Goal: Information Seeking & Learning: Learn about a topic

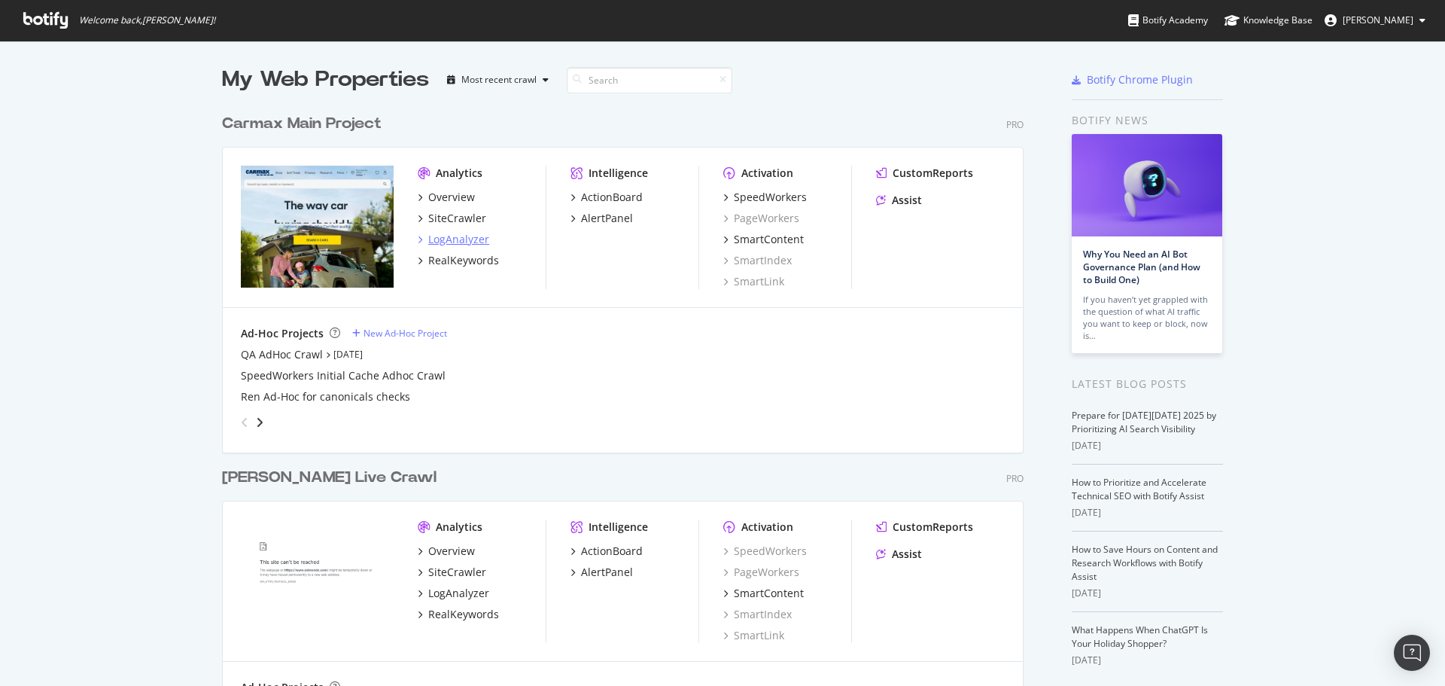
click at [445, 240] on div "LogAnalyzer" at bounding box center [458, 239] width 61 height 15
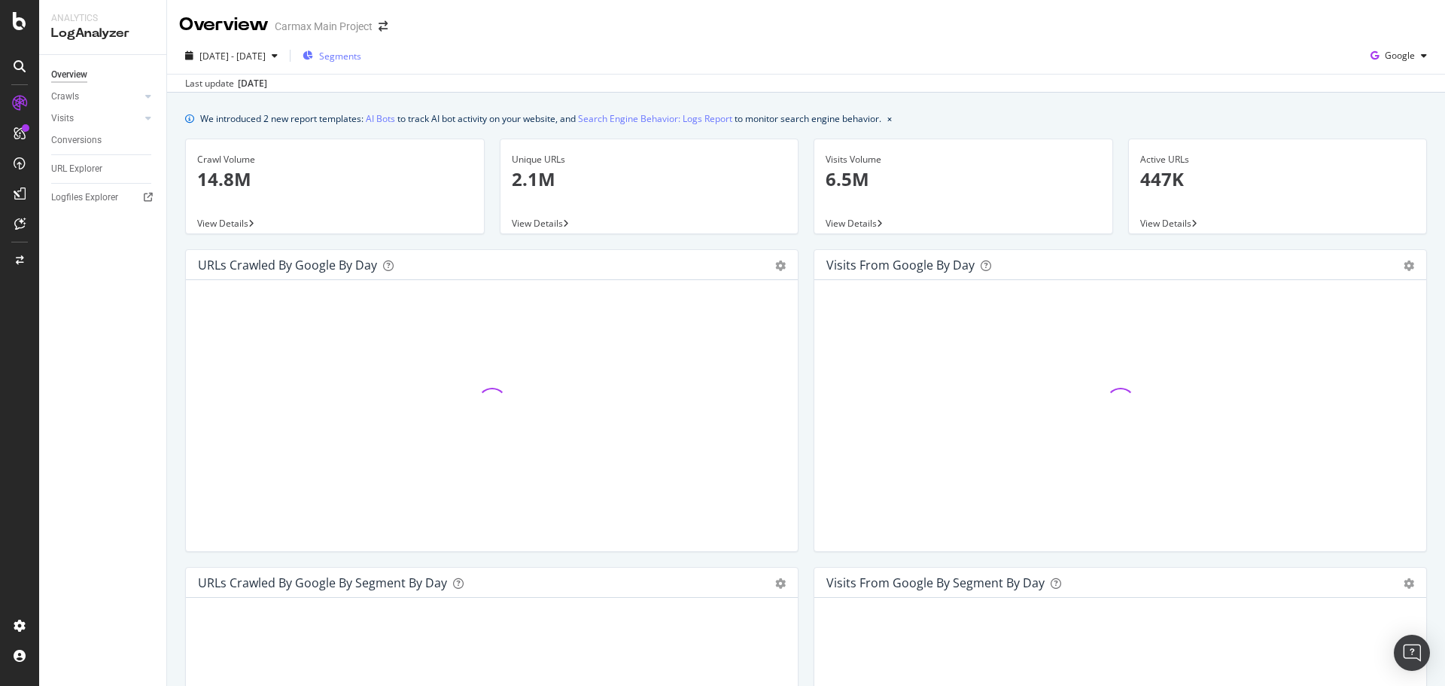
click at [350, 51] on div "Segments" at bounding box center [332, 56] width 59 height 13
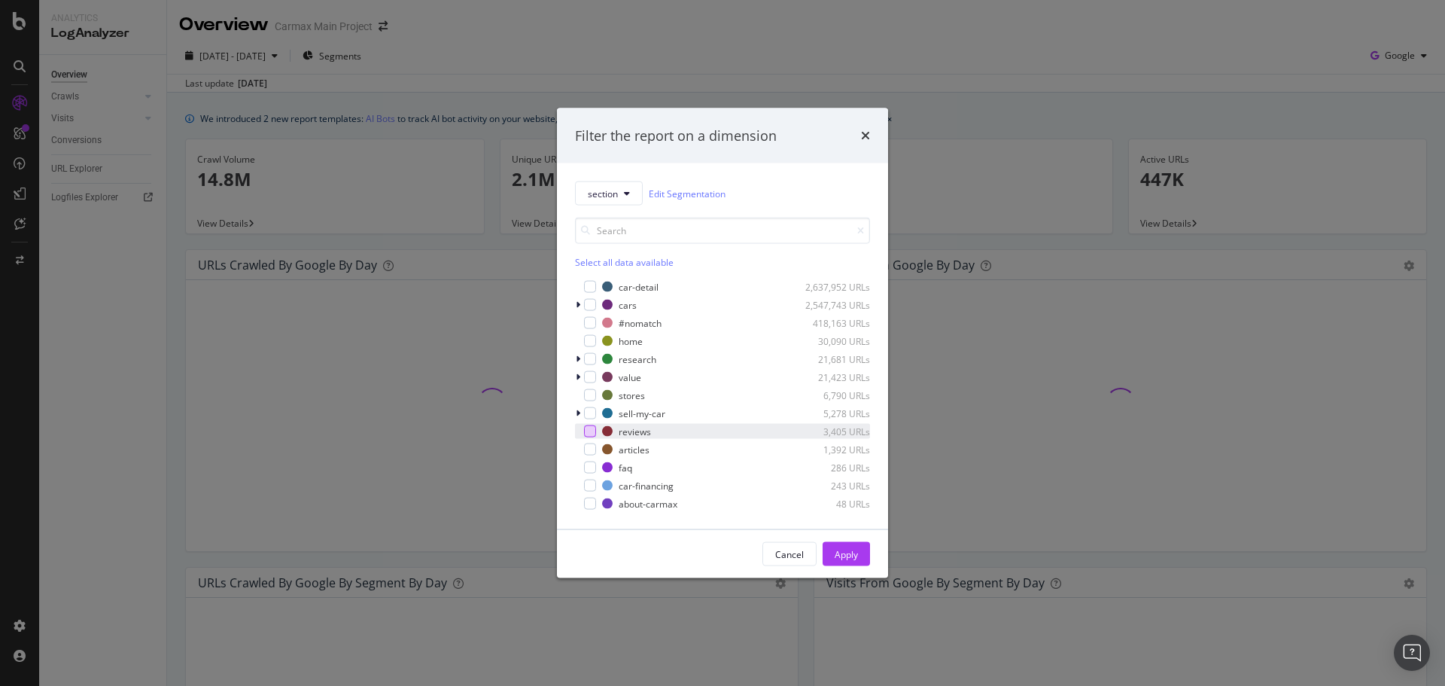
click at [589, 433] on div "modal" at bounding box center [590, 431] width 12 height 12
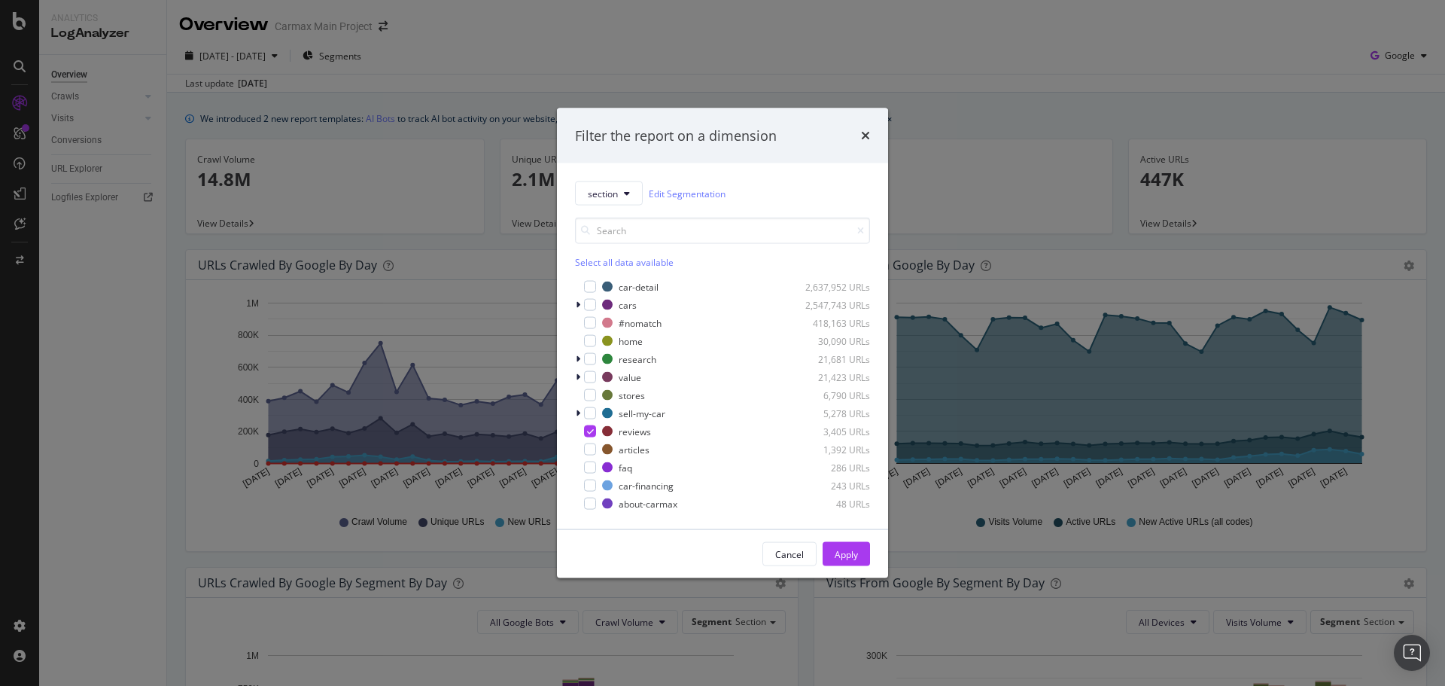
click at [845, 552] on div "Apply" at bounding box center [846, 553] width 23 height 13
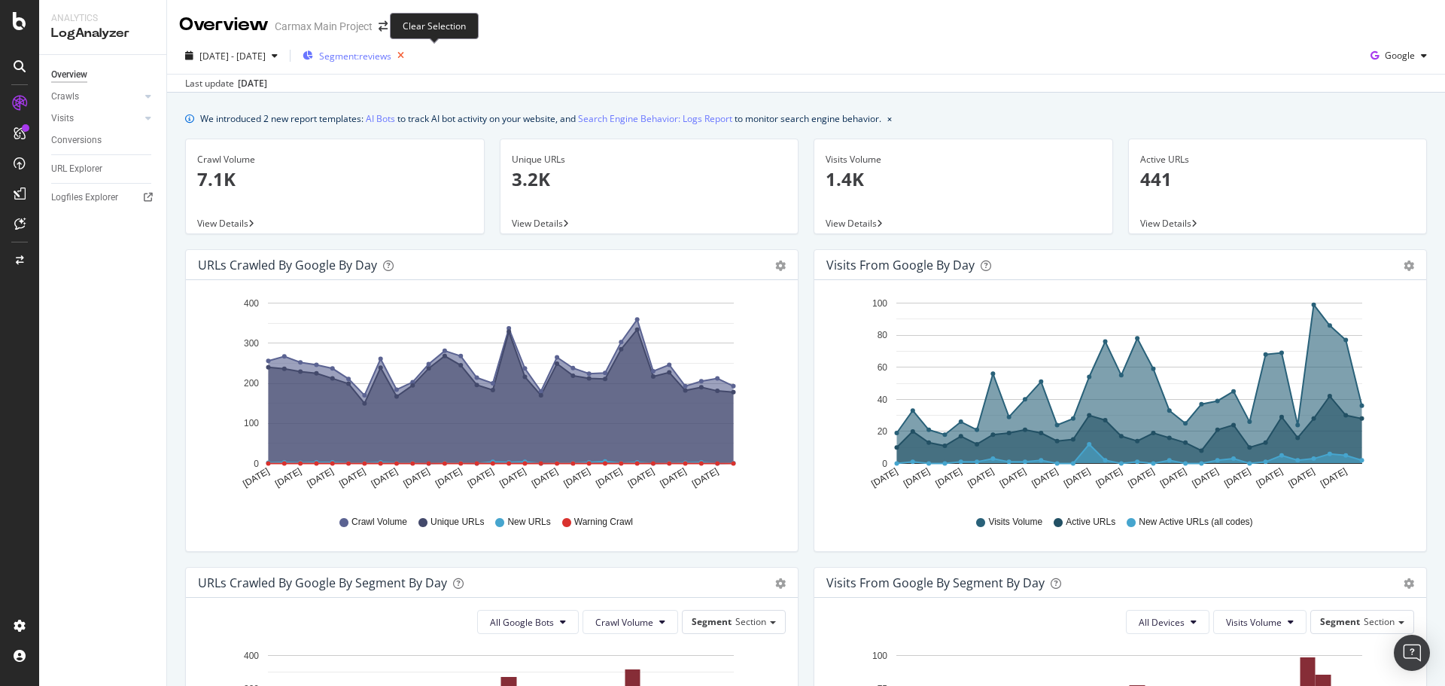
click at [410, 54] on icon "button" at bounding box center [400, 55] width 19 height 21
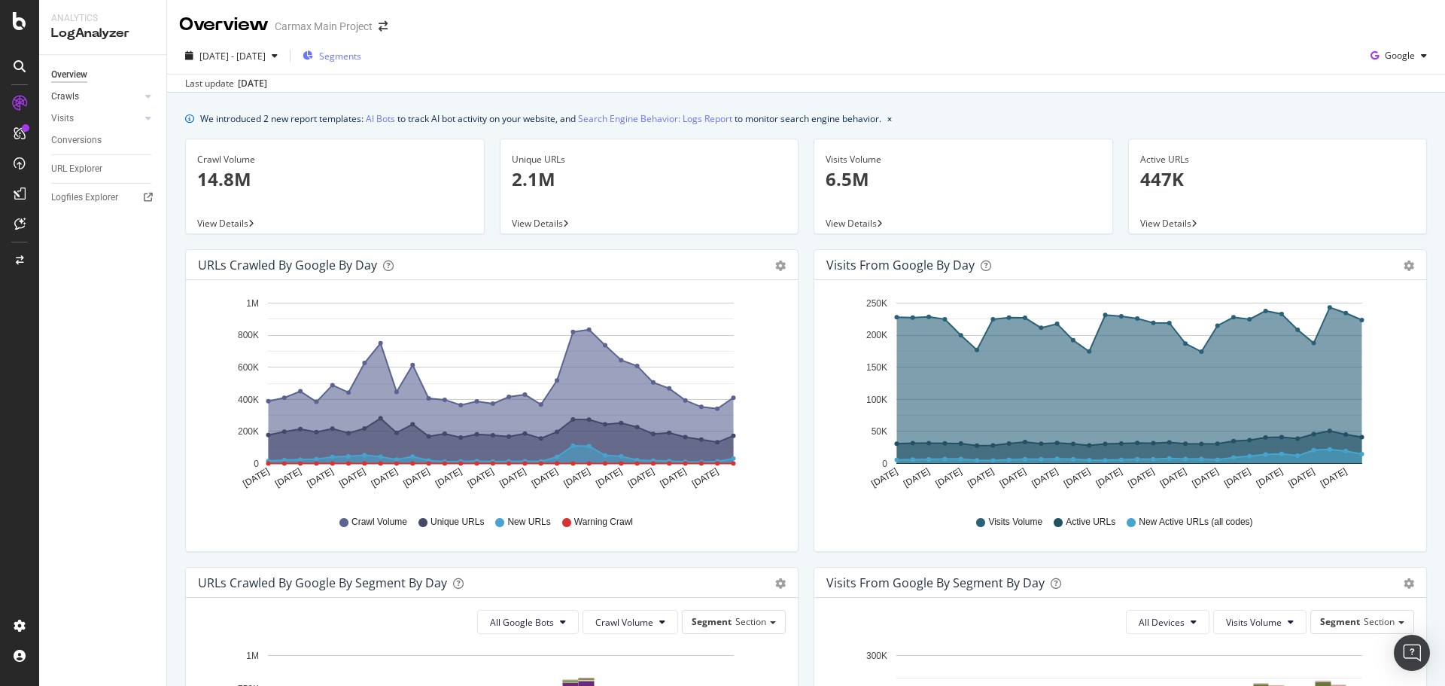
click at [121, 98] on link "Crawls" at bounding box center [96, 97] width 90 height 16
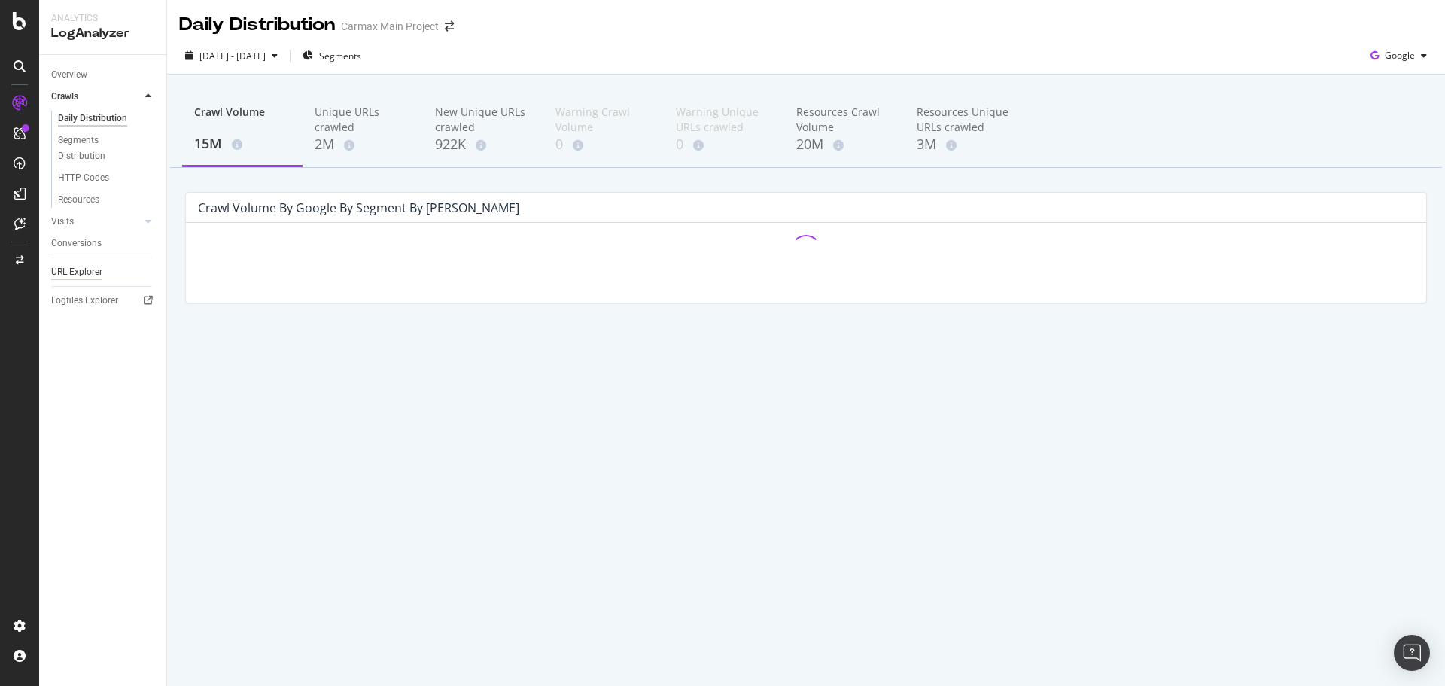
click at [74, 267] on div "URL Explorer" at bounding box center [76, 272] width 51 height 16
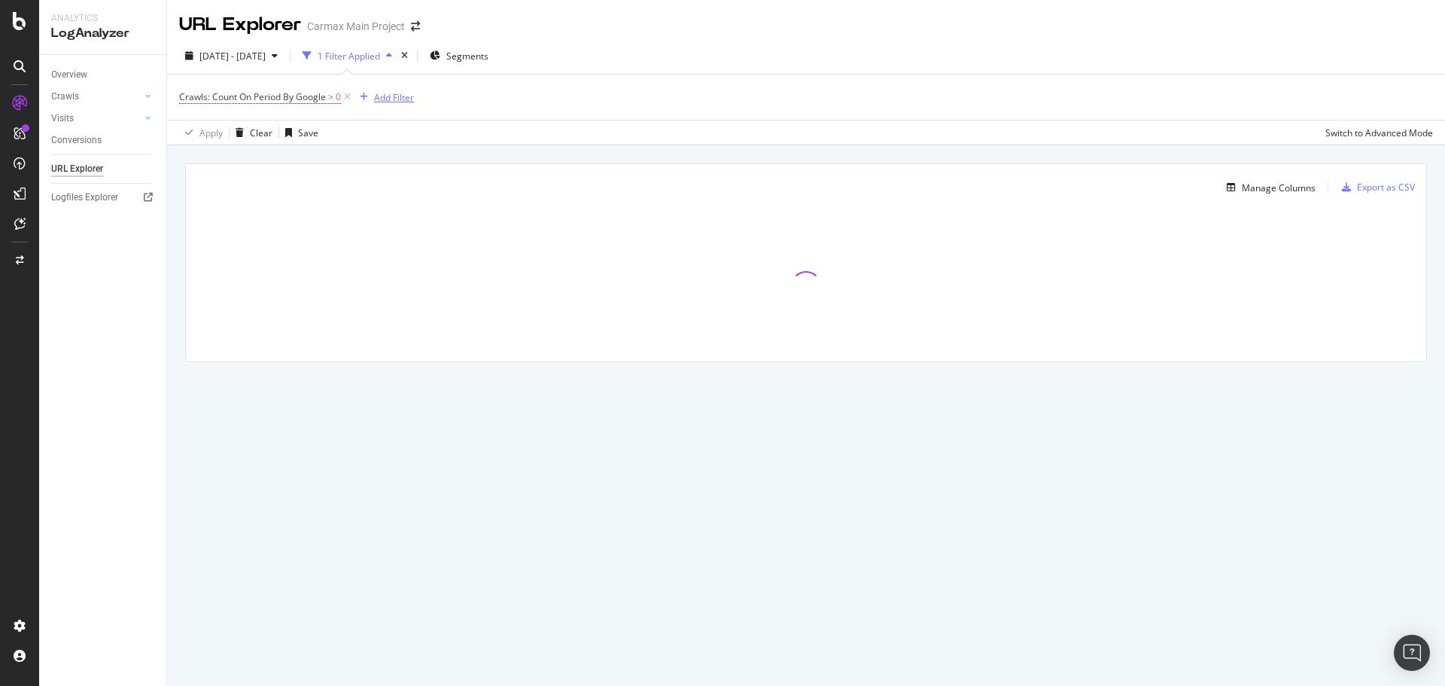
click at [405, 99] on div "Add Filter" at bounding box center [394, 97] width 40 height 13
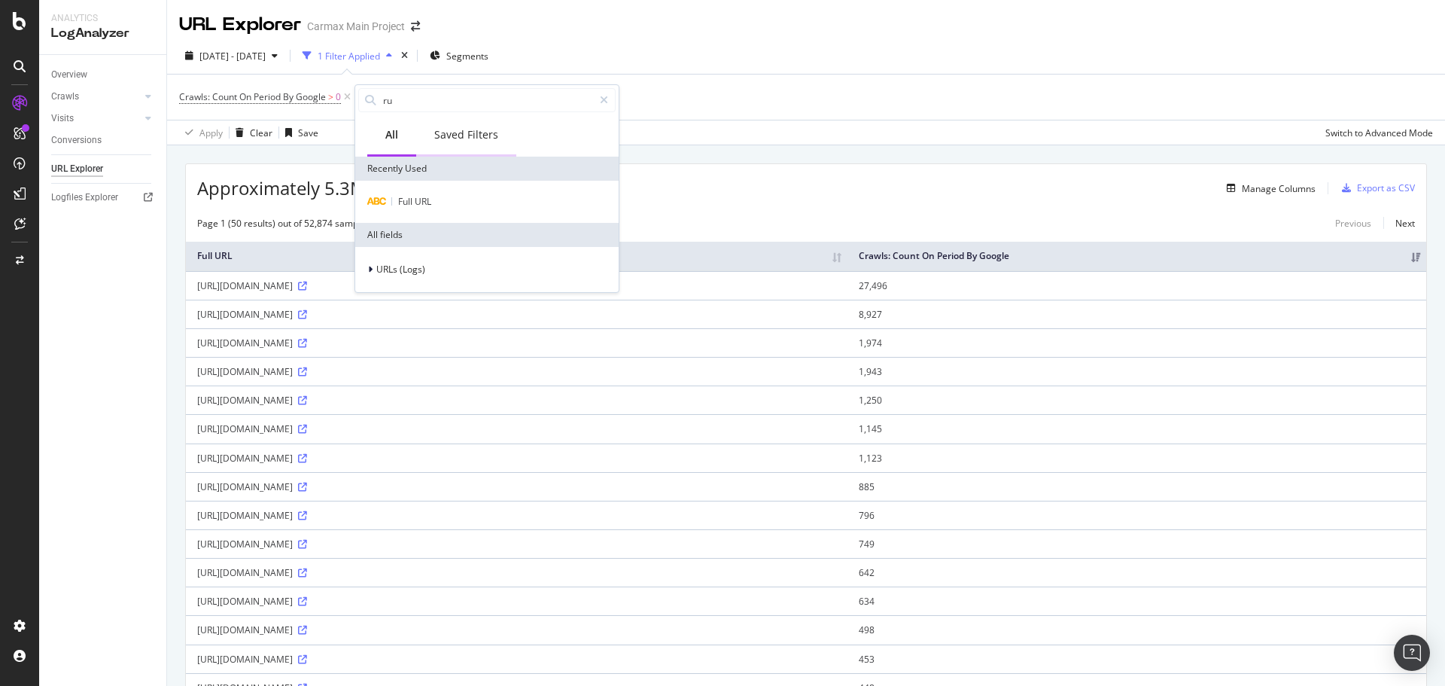
type input "r"
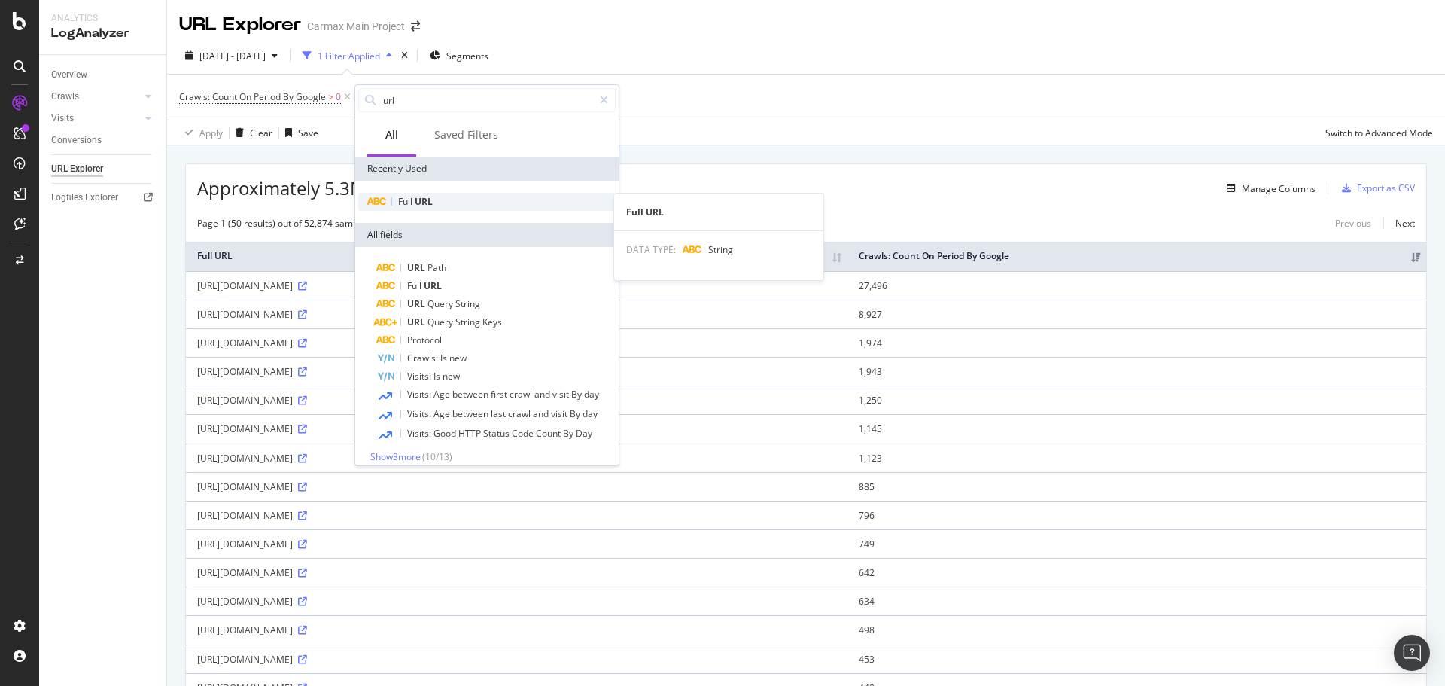
type input "url"
click at [438, 203] on div "Full URL" at bounding box center [486, 202] width 257 height 18
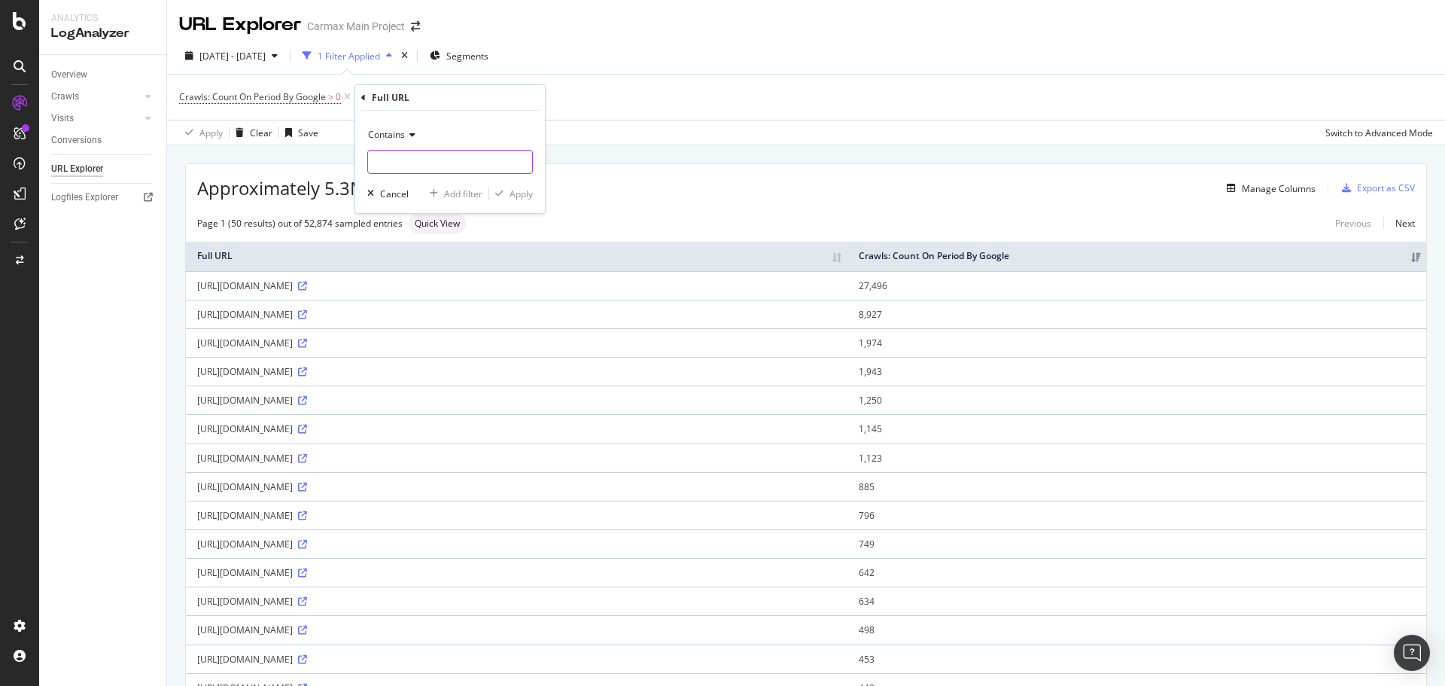
click at [399, 163] on input "text" at bounding box center [450, 162] width 164 height 24
type input "/reviews"
click at [513, 200] on div "Apply" at bounding box center [511, 194] width 44 height 14
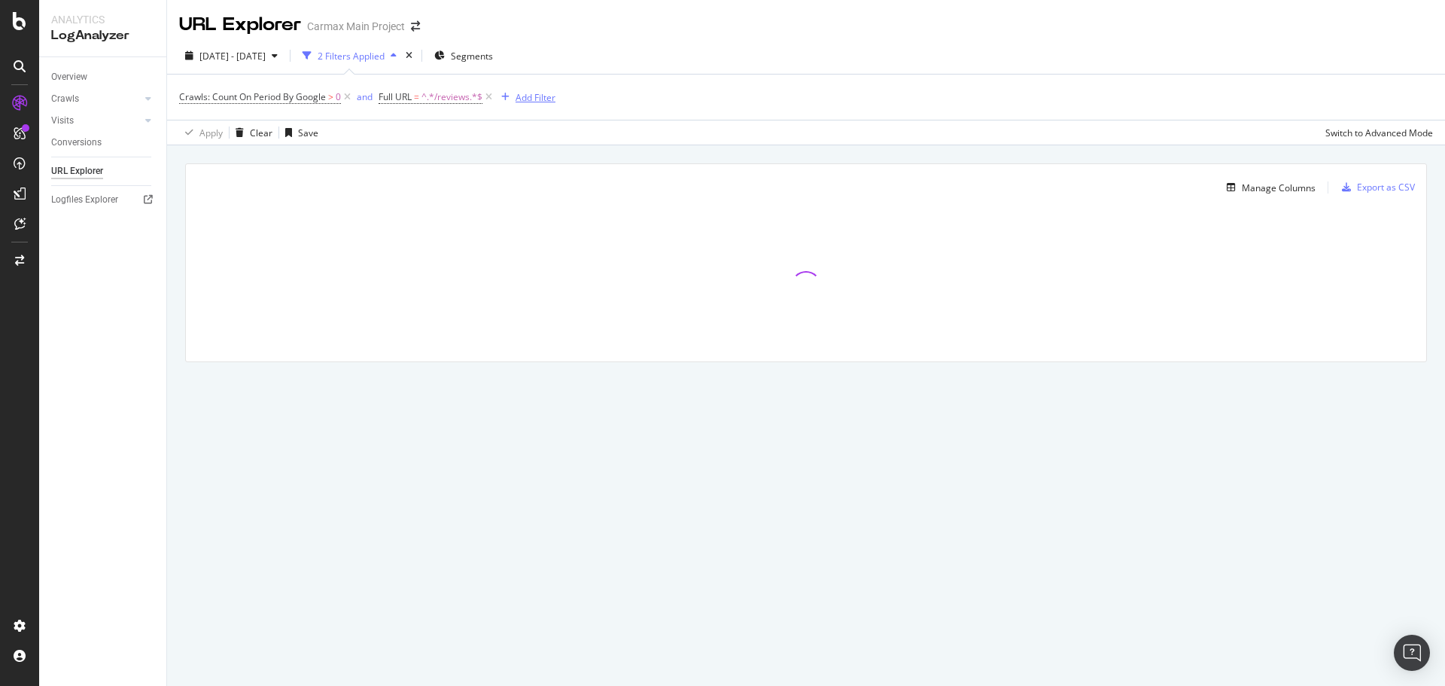
click at [543, 105] on div "Add Filter" at bounding box center [525, 97] width 60 height 17
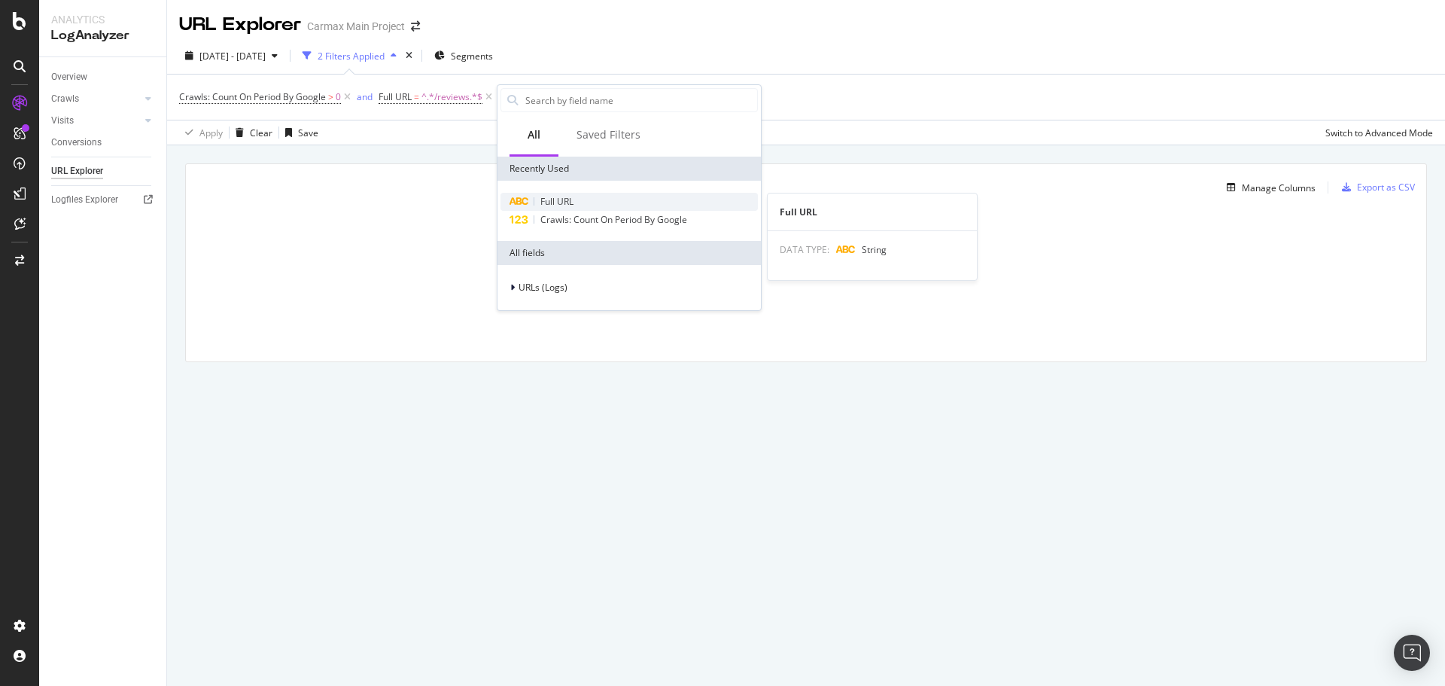
click at [573, 196] on span "Full URL" at bounding box center [556, 201] width 33 height 13
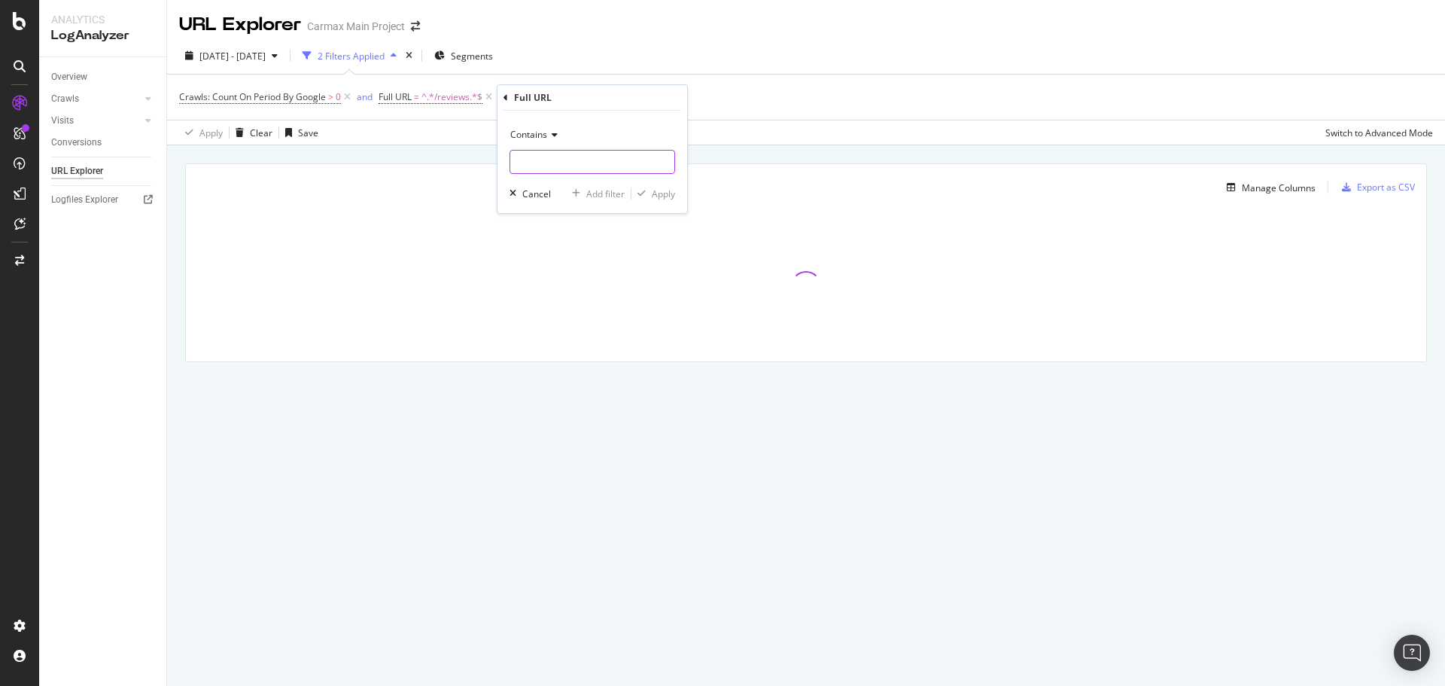
click at [549, 168] on input "text" at bounding box center [592, 162] width 164 height 24
type input "/write-a-review"
click at [655, 199] on div "Apply" at bounding box center [663, 193] width 23 height 13
click at [513, 99] on div "and" at bounding box center [506, 96] width 16 height 13
click at [363, 100] on div "or" at bounding box center [361, 96] width 9 height 13
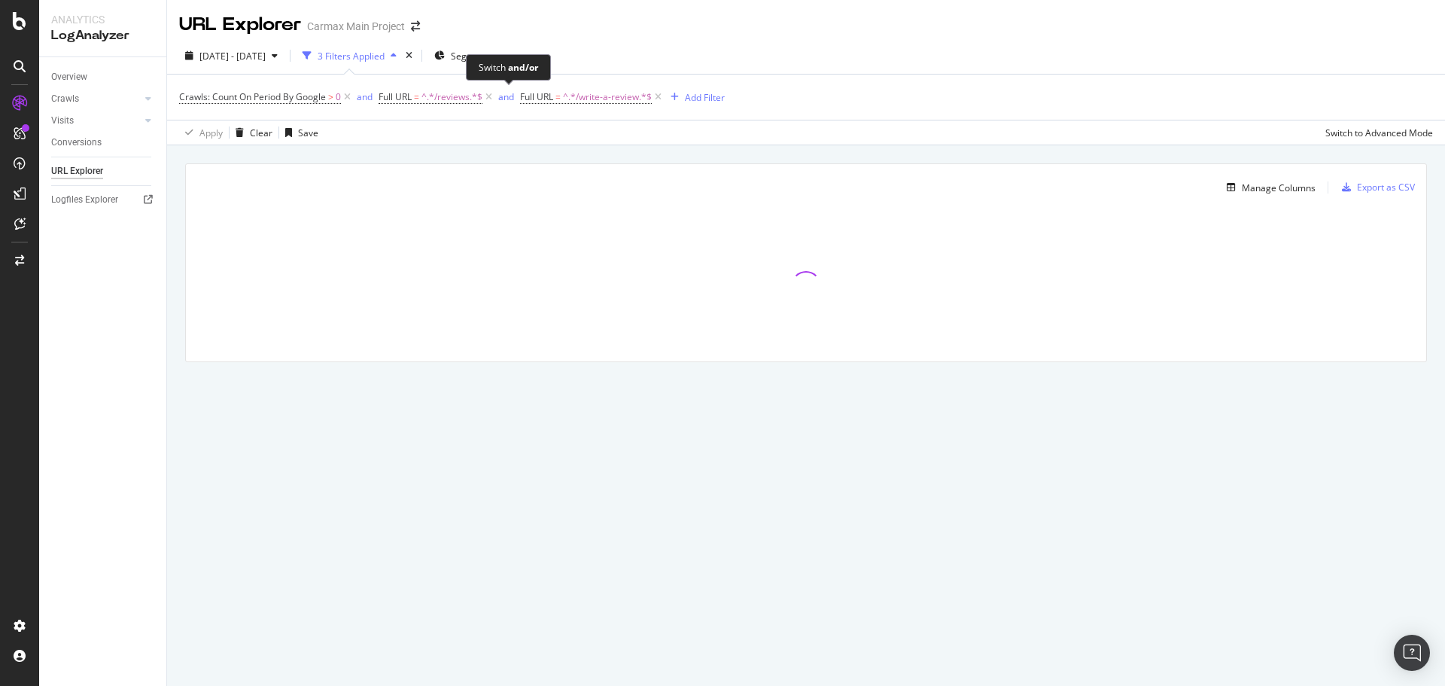
click at [512, 105] on span "and" at bounding box center [507, 97] width 25 height 21
click at [508, 100] on div "and" at bounding box center [506, 96] width 16 height 13
click at [360, 104] on button "or" at bounding box center [361, 97] width 9 height 14
click at [510, 99] on div "and" at bounding box center [506, 96] width 16 height 13
click at [646, 102] on icon at bounding box center [644, 97] width 13 height 15
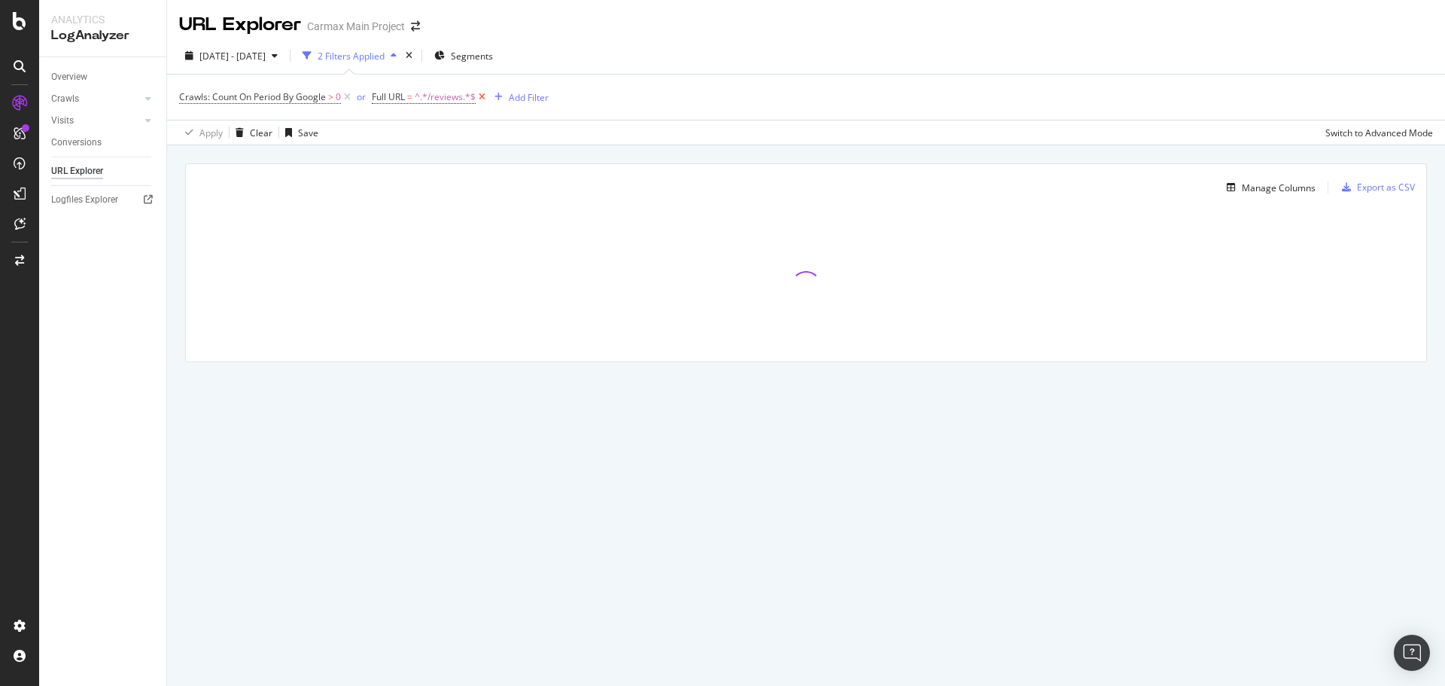
click at [487, 94] on icon at bounding box center [482, 97] width 13 height 15
click at [487, 61] on span "Segments" at bounding box center [467, 56] width 42 height 13
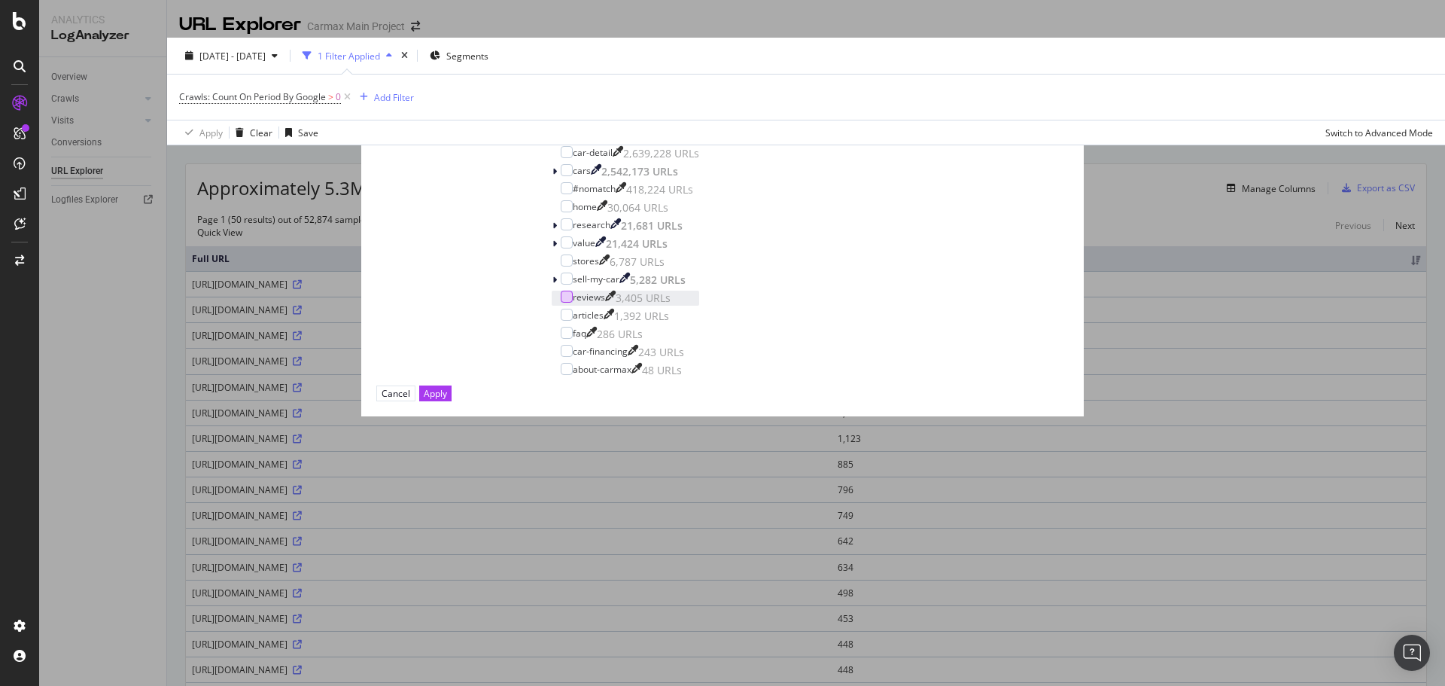
click at [573, 303] on div "modal" at bounding box center [567, 297] width 12 height 12
click at [802, 401] on div "Cancel Apply" at bounding box center [722, 393] width 692 height 16
click at [410, 400] on div "Cancel" at bounding box center [396, 393] width 29 height 13
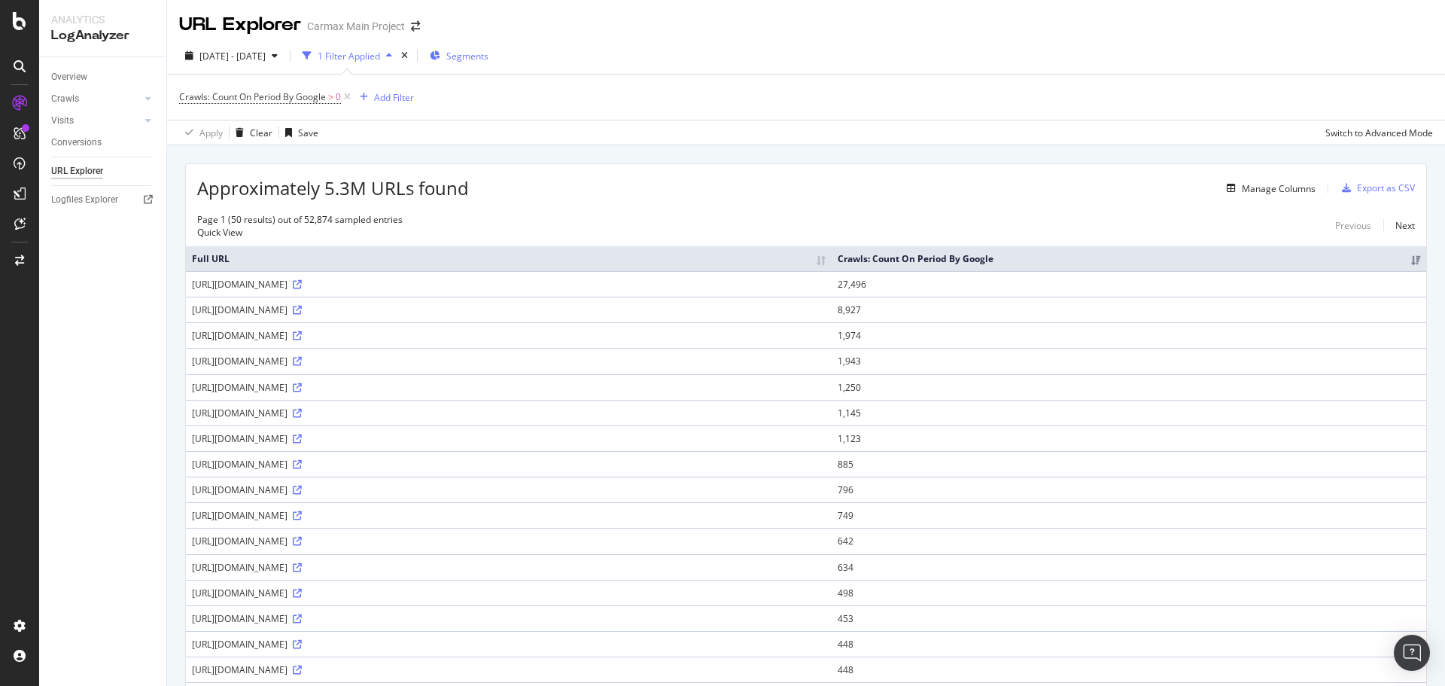
click at [488, 47] on div "Segments" at bounding box center [459, 55] width 59 height 23
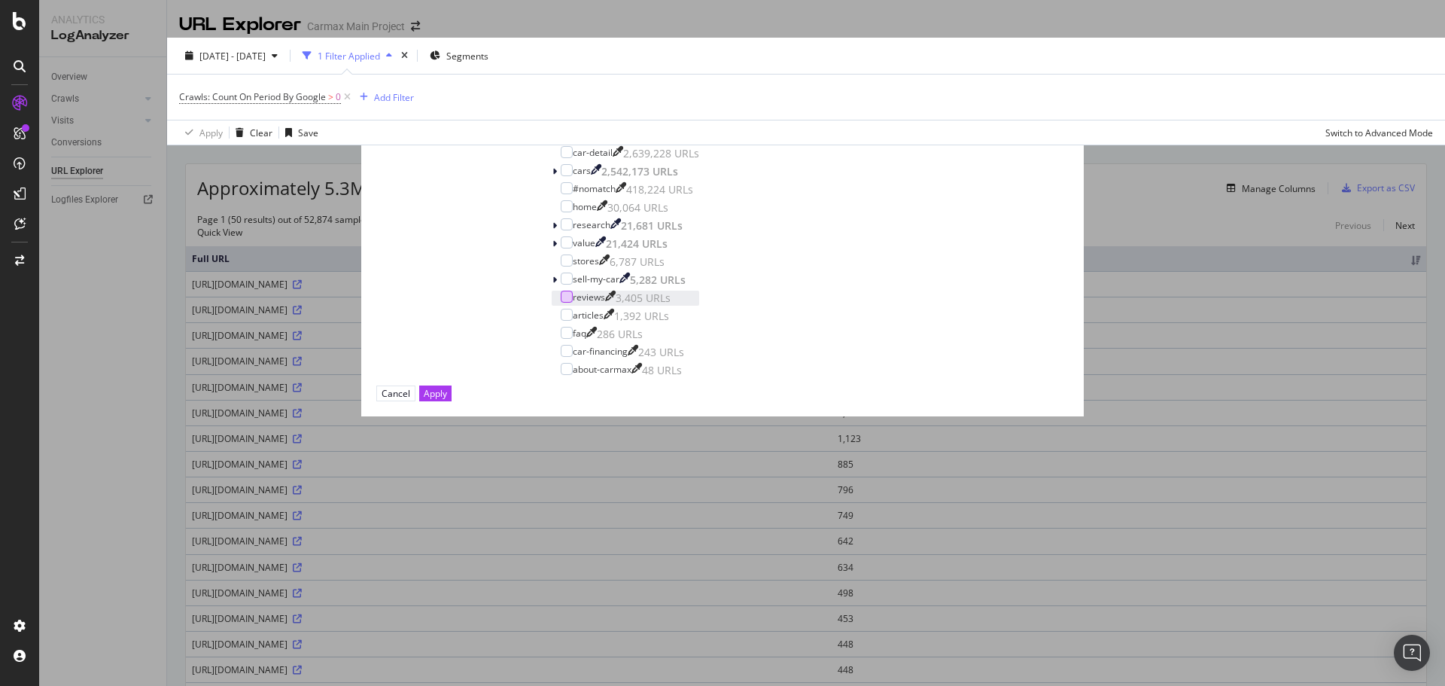
click at [573, 303] on div "modal" at bounding box center [567, 297] width 12 height 12
click at [452, 401] on button "Apply" at bounding box center [435, 393] width 32 height 16
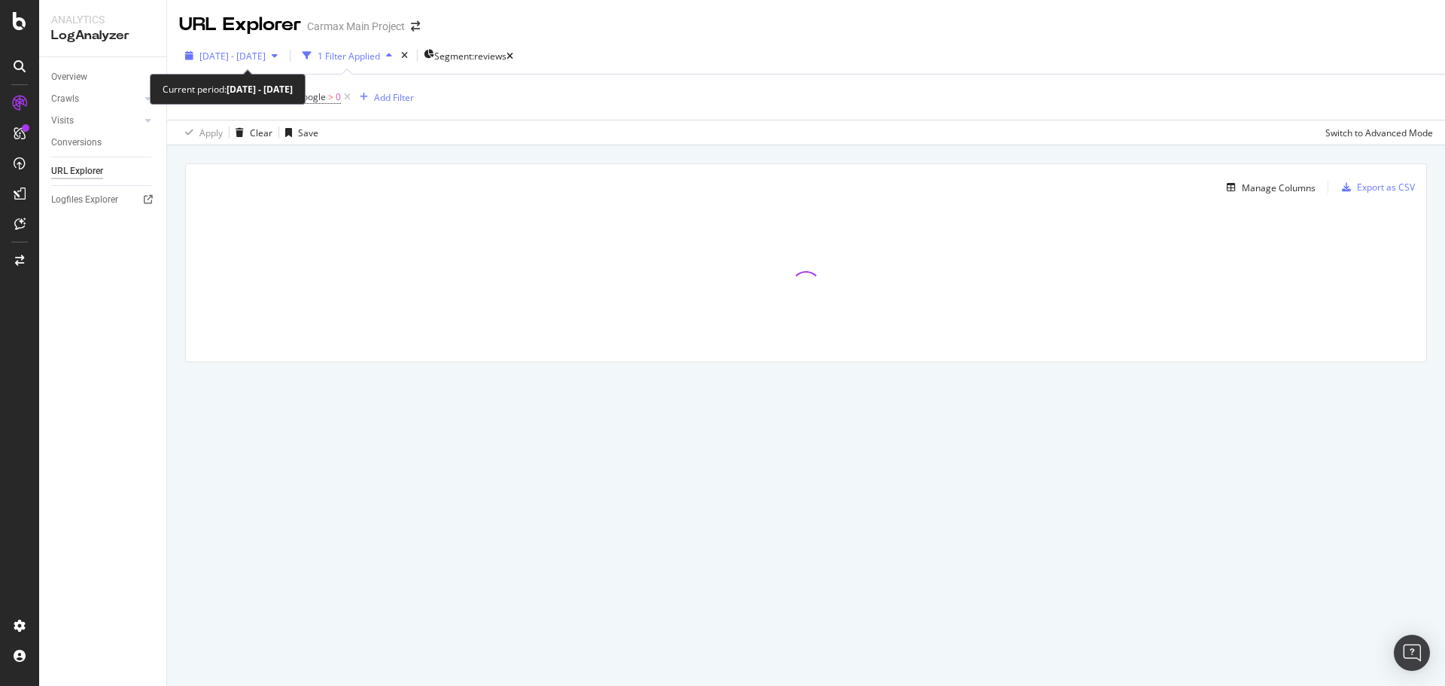
click at [278, 60] on icon "button" at bounding box center [275, 55] width 6 height 9
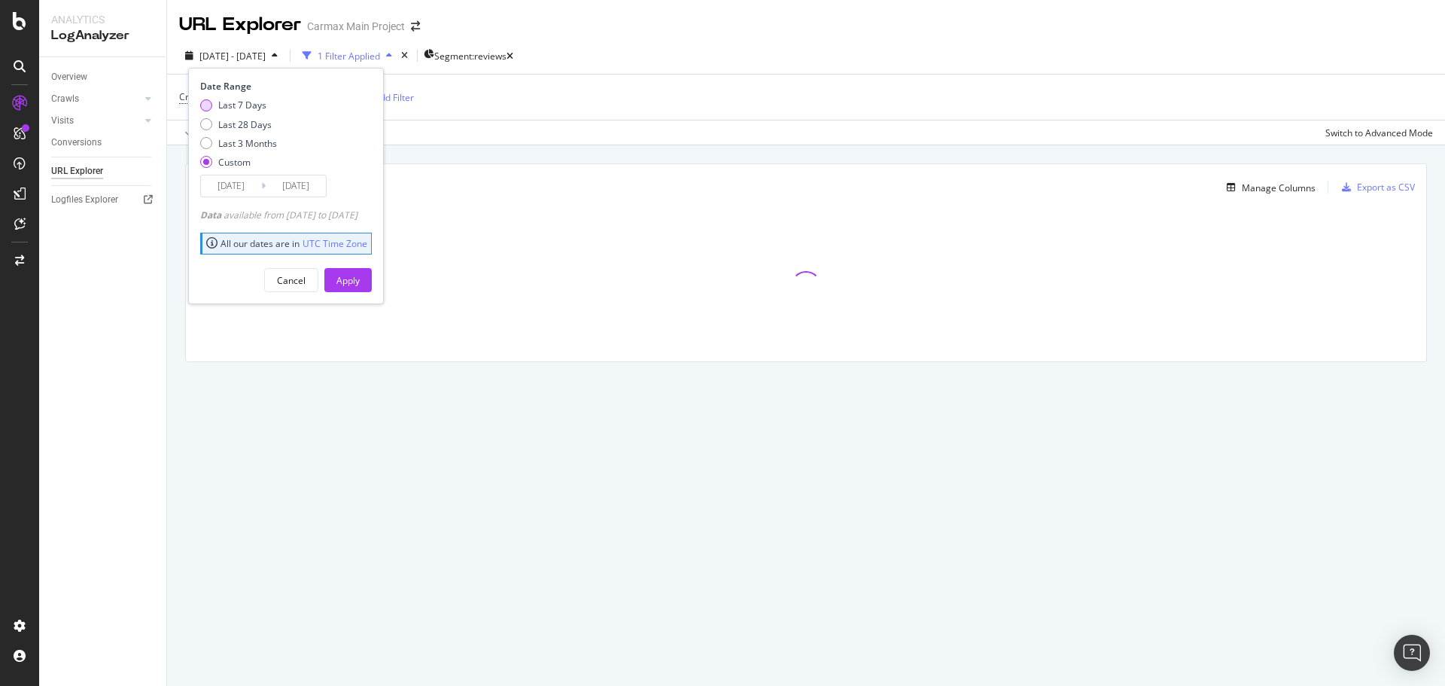
click at [236, 104] on div "Last 7 Days" at bounding box center [242, 105] width 48 height 13
type input "2025/09/25"
click at [360, 275] on div "Apply" at bounding box center [347, 280] width 23 height 13
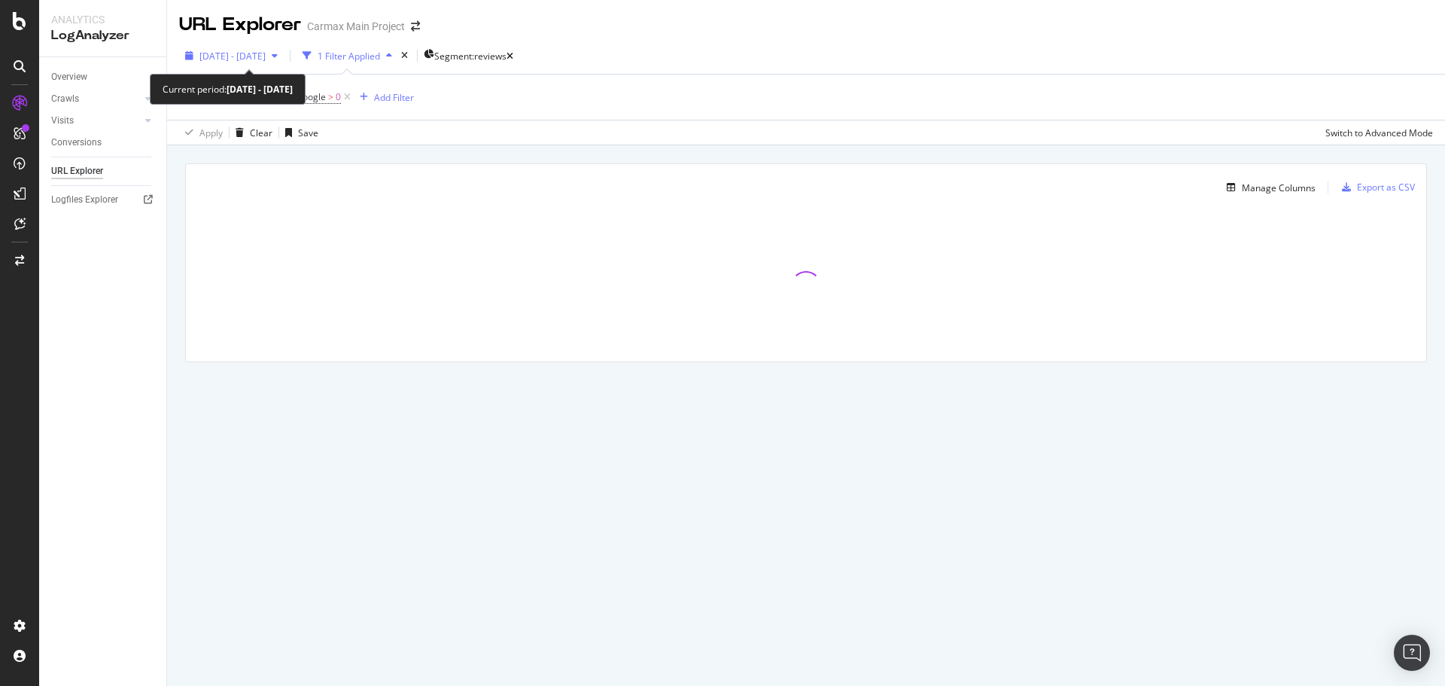
click at [284, 53] on div "button" at bounding box center [275, 55] width 18 height 9
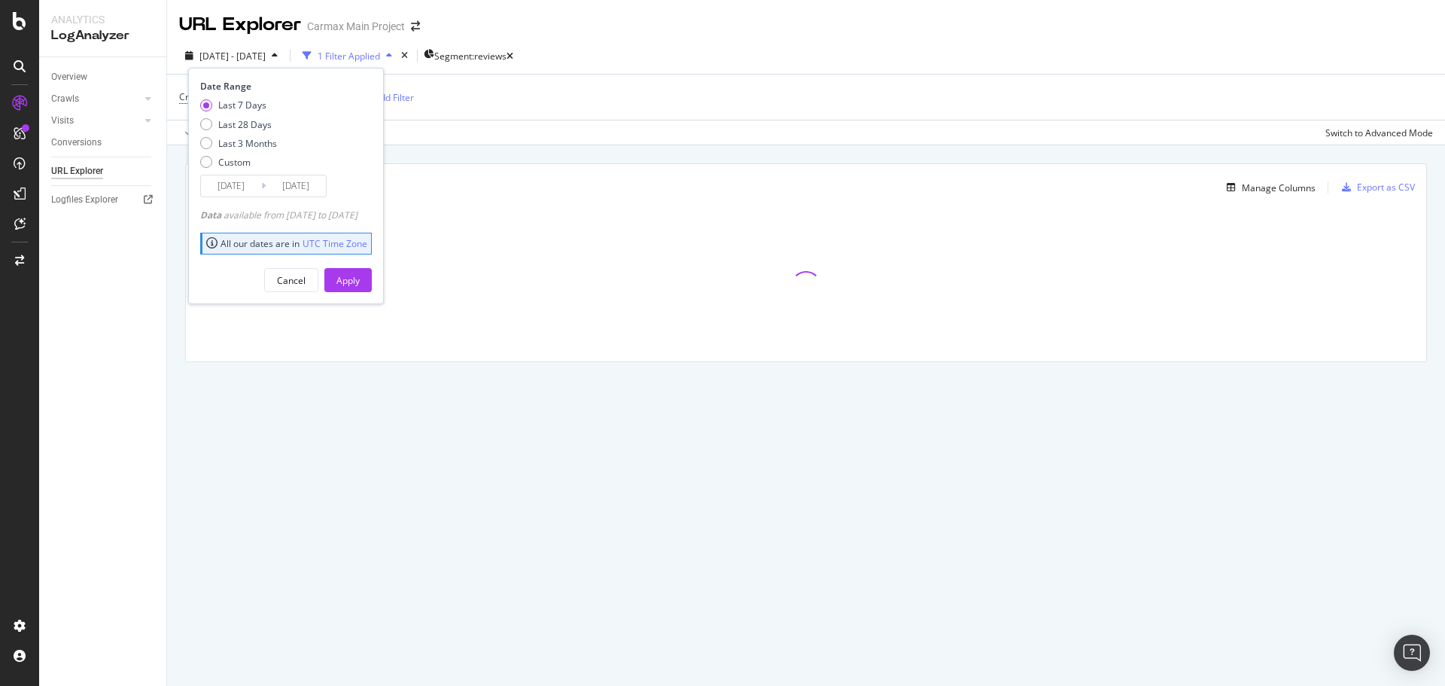
click at [294, 178] on input "2025/10/01" at bounding box center [296, 185] width 60 height 21
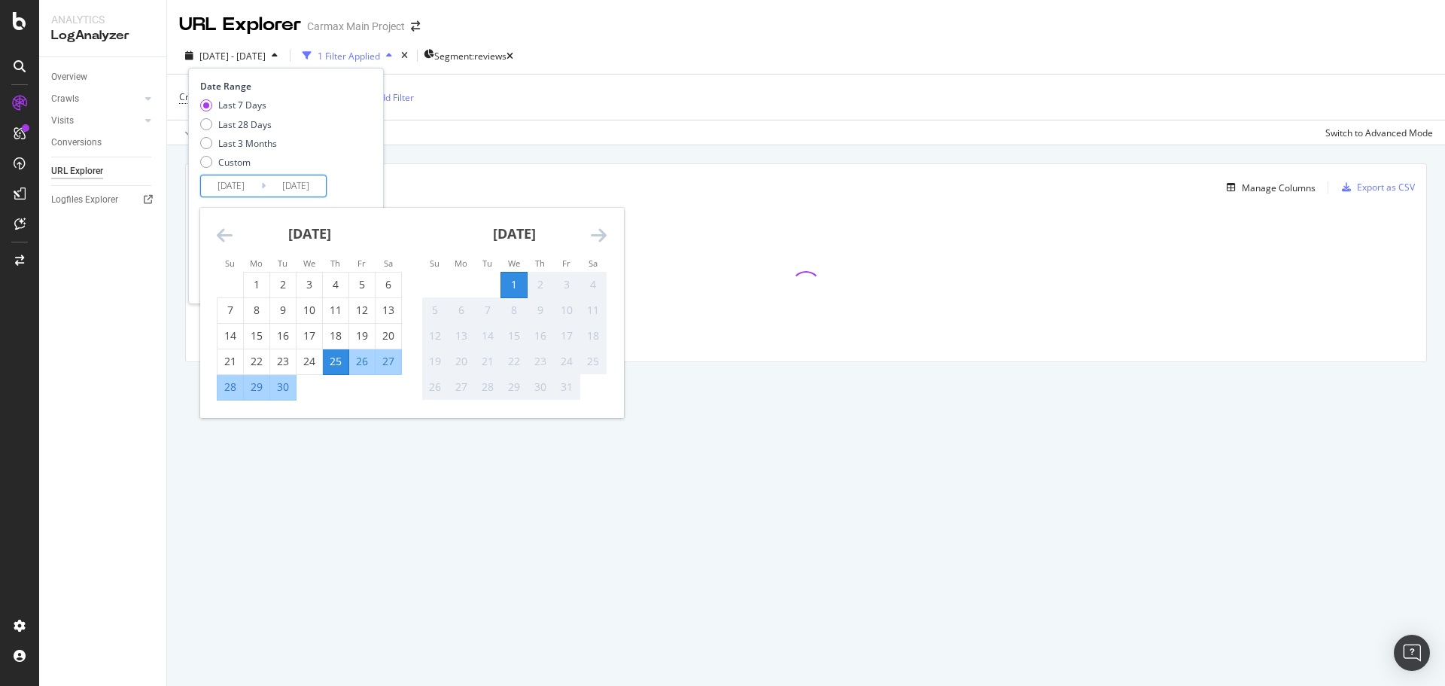
click at [248, 110] on div "Last 7 Days" at bounding box center [242, 105] width 48 height 13
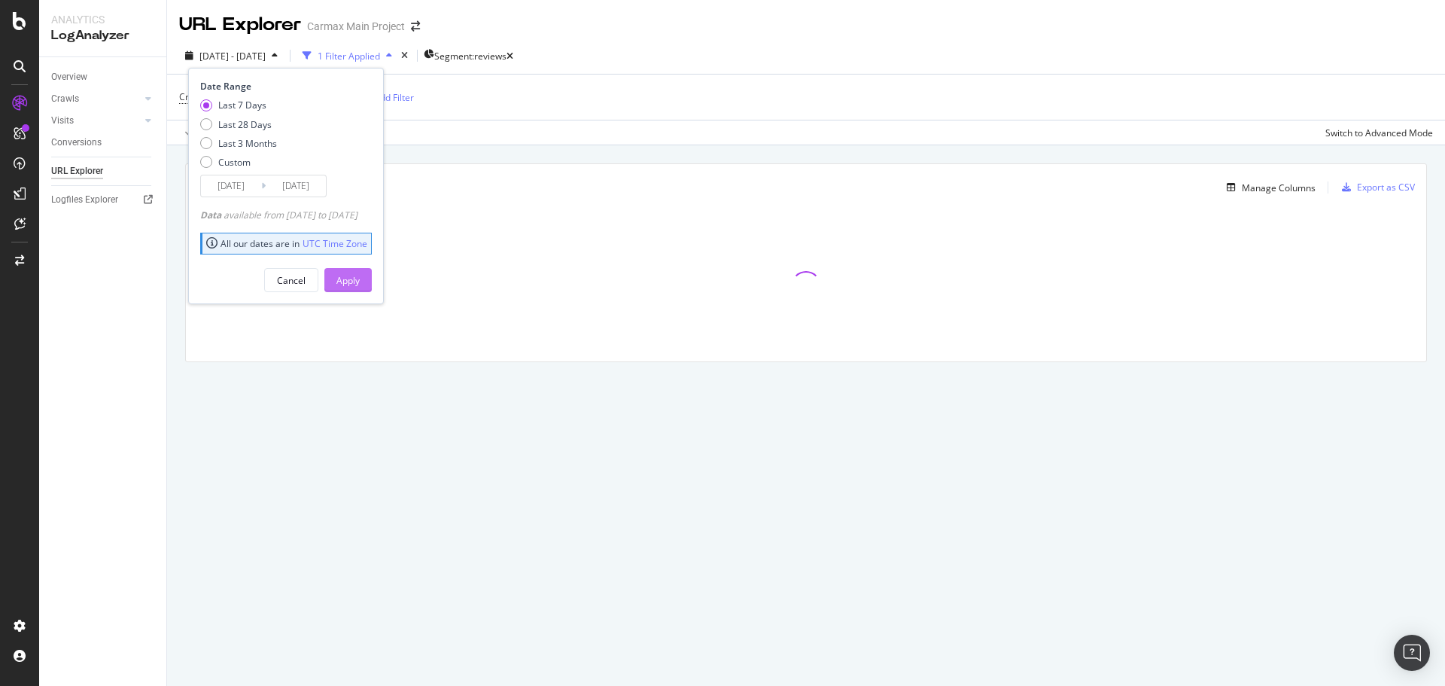
click at [372, 273] on button "Apply" at bounding box center [347, 280] width 47 height 24
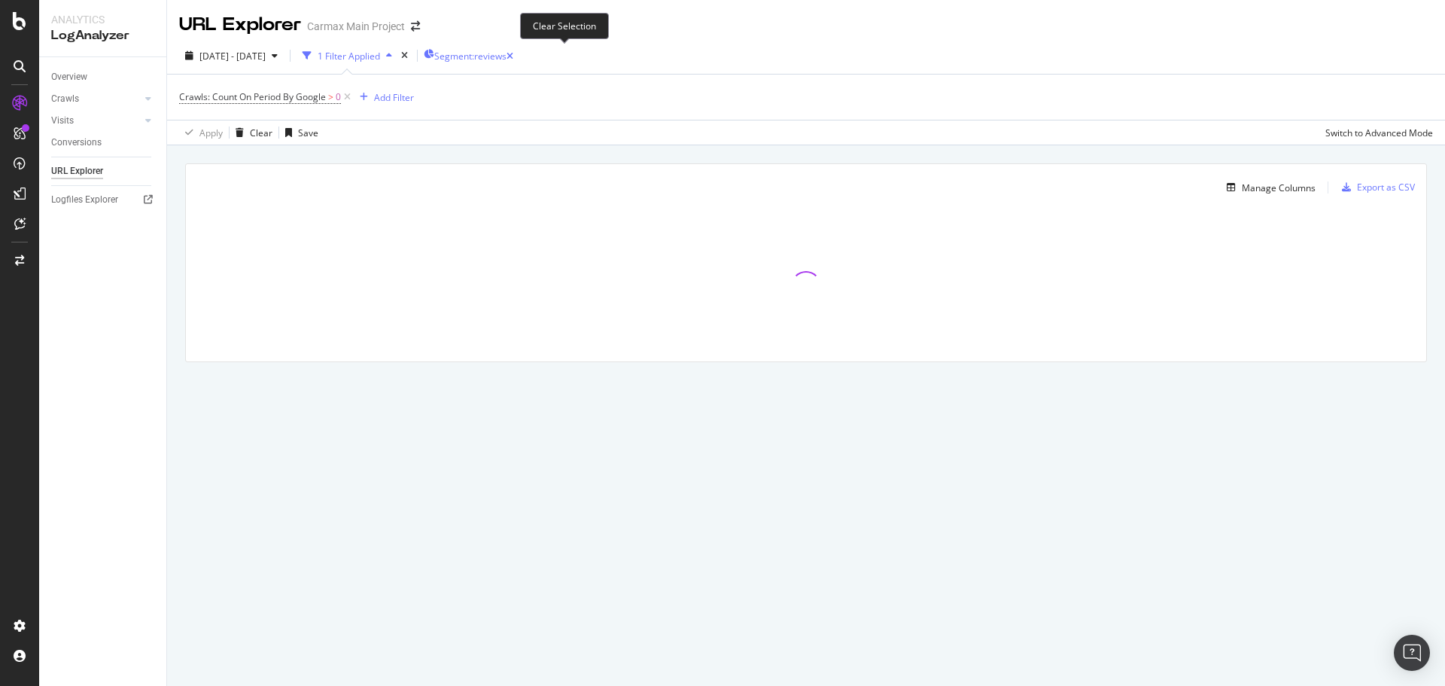
click at [513, 59] on icon "button" at bounding box center [509, 56] width 7 height 9
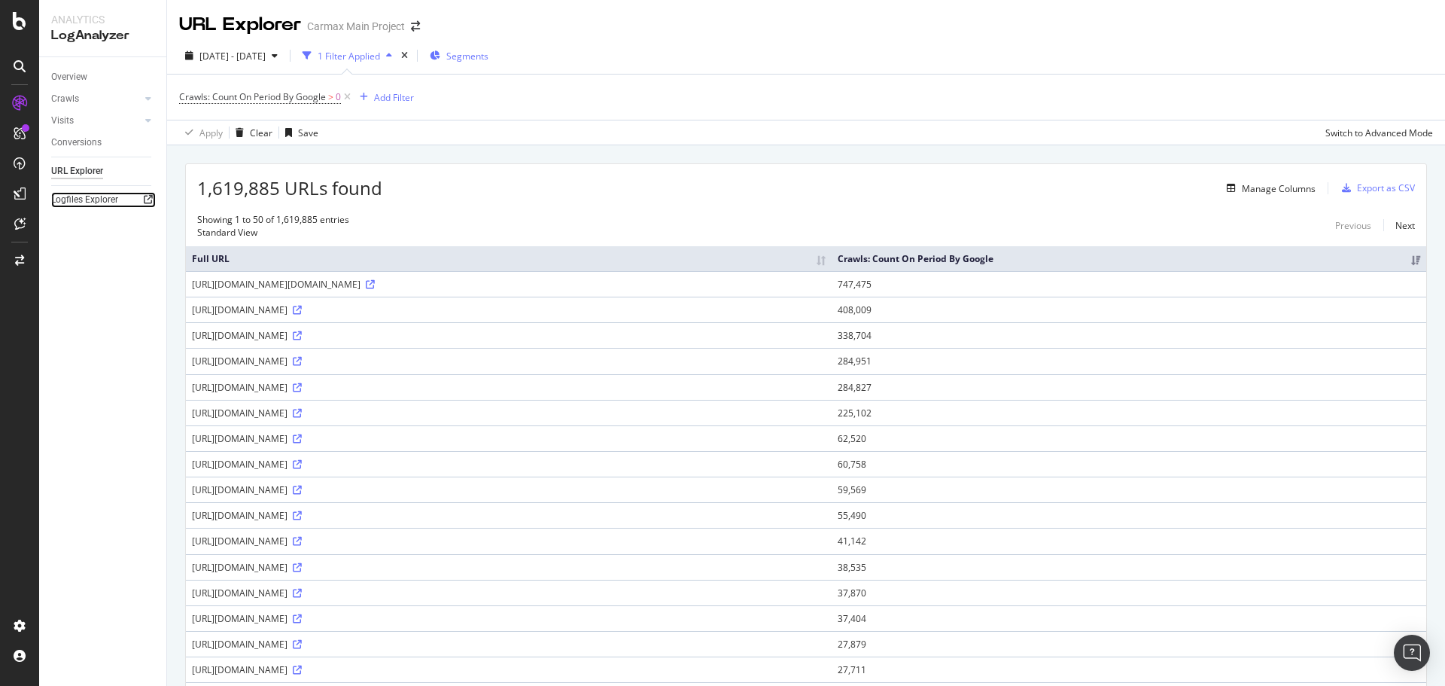
click at [148, 198] on icon at bounding box center [148, 199] width 9 height 9
